Goal: Task Accomplishment & Management: Manage account settings

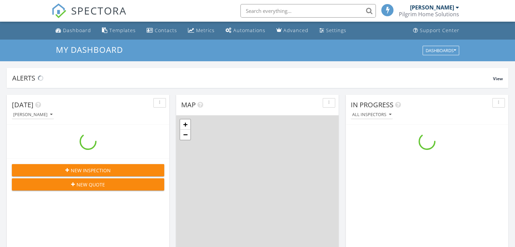
scroll to position [627, 525]
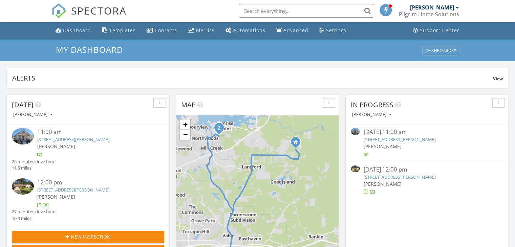
click at [51, 191] on link "527 Camelia Trail, Brandon, MS 39047" at bounding box center [73, 190] width 72 height 6
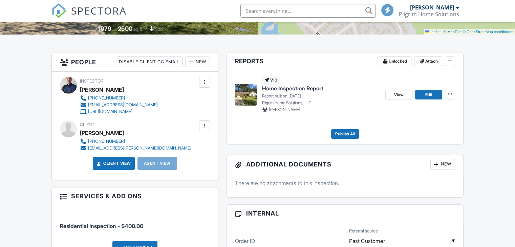
scroll to position [147, 0]
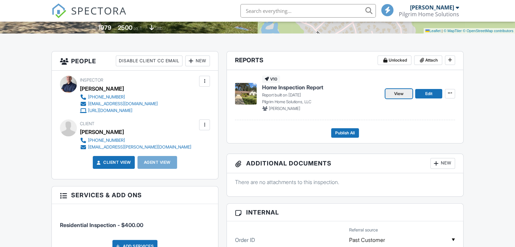
click at [400, 93] on span "View" at bounding box center [398, 93] width 9 height 7
